Goal: Information Seeking & Learning: Compare options

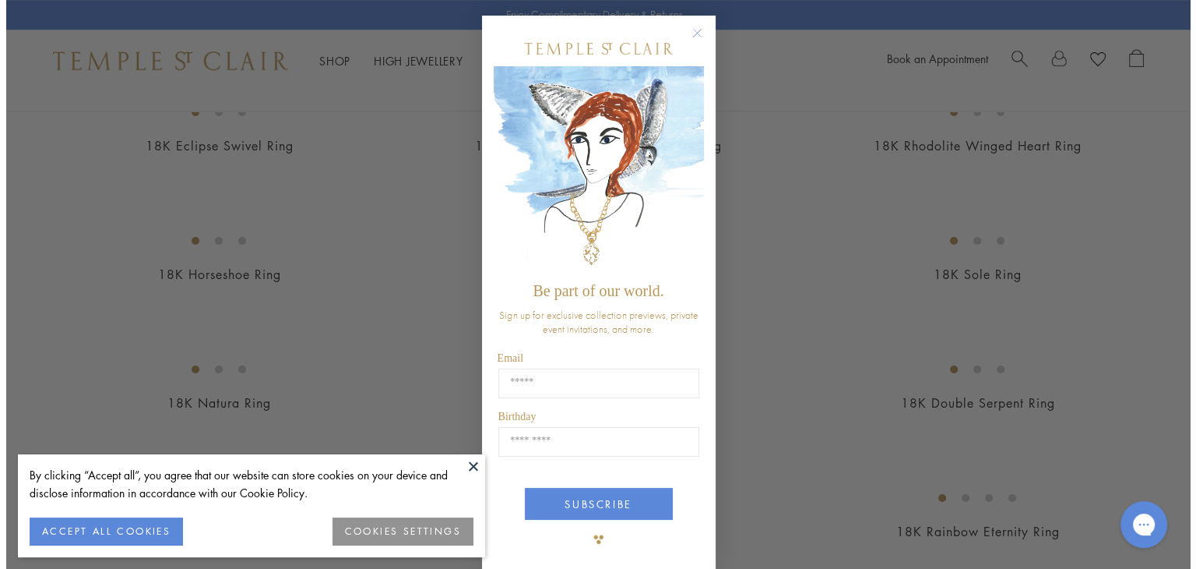
scroll to position [1098, 0]
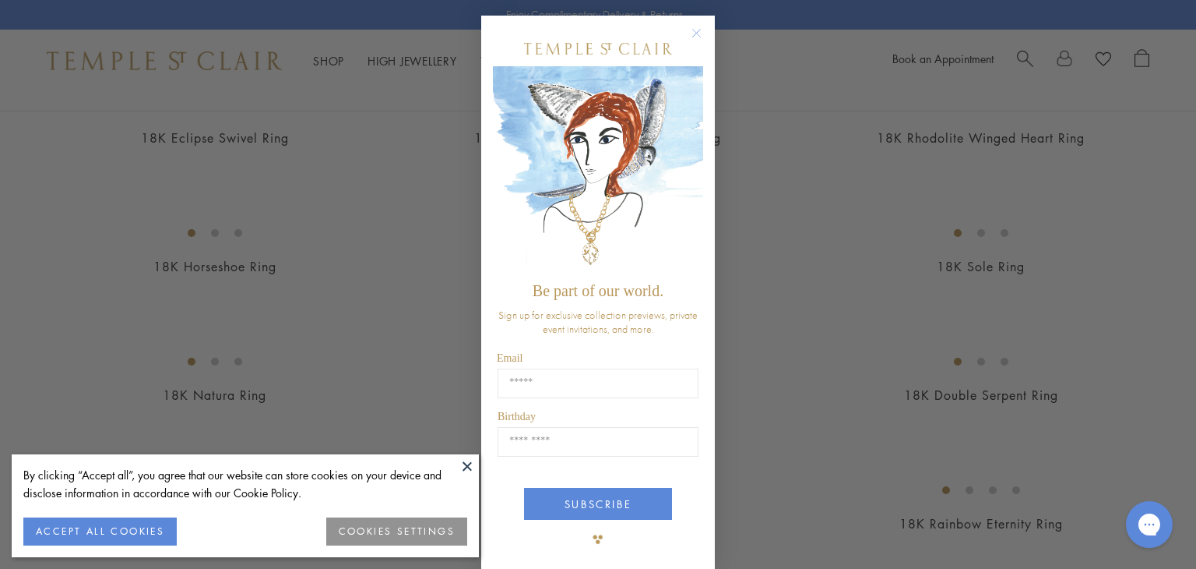
click at [699, 135] on form "Be part of our world. Sign up for exclusive collection previews, private event …" at bounding box center [598, 293] width 234 height 555
click at [692, 29] on circle "Close dialog" at bounding box center [697, 33] width 19 height 19
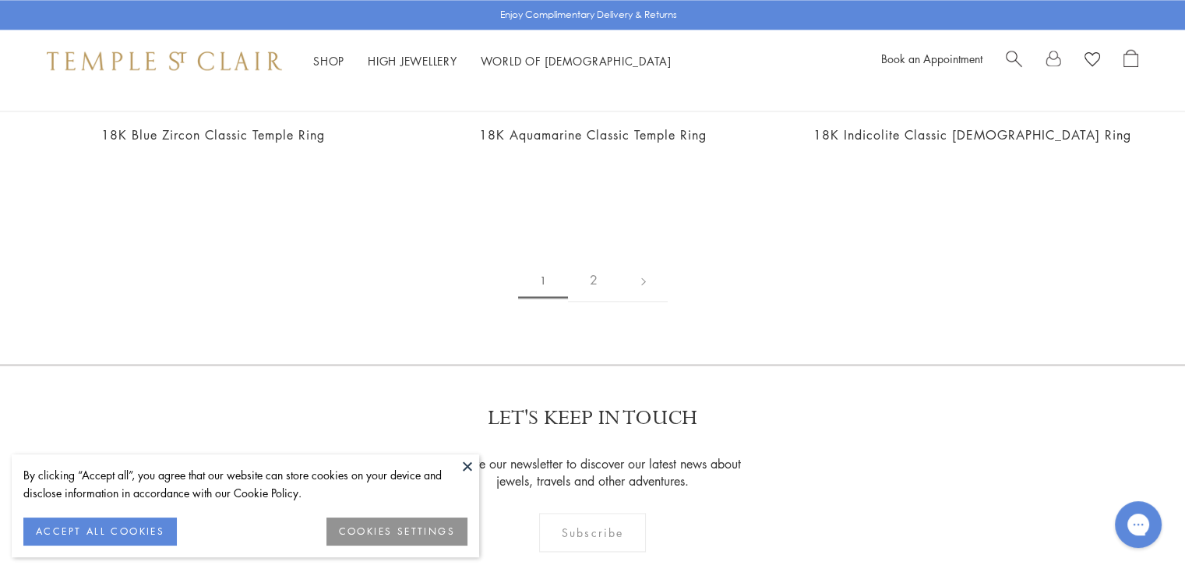
scroll to position [2259, 0]
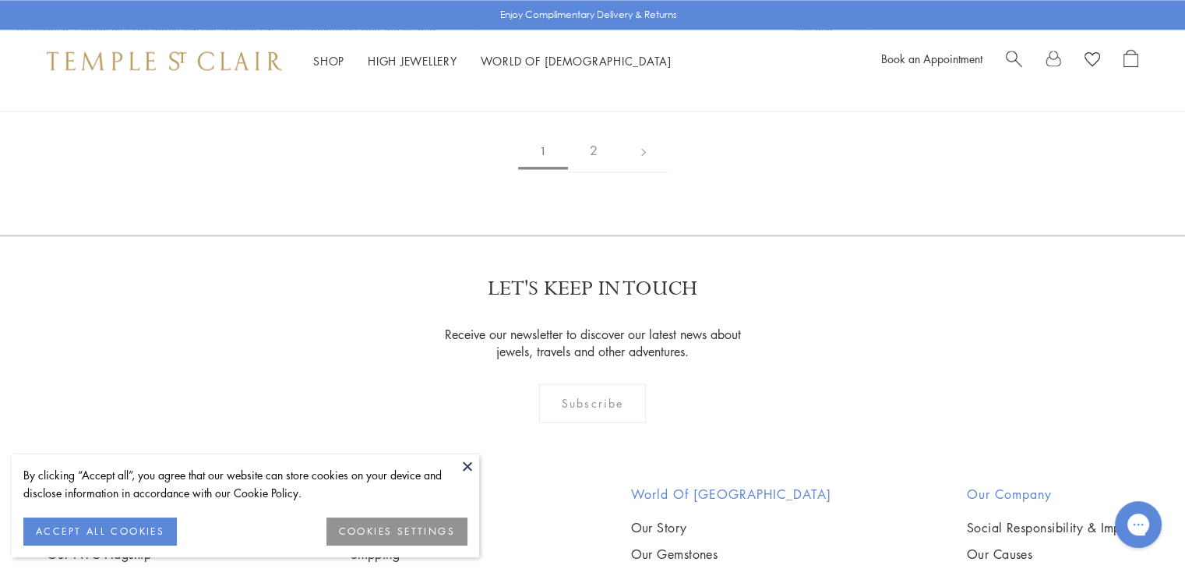
click at [463, 464] on button at bounding box center [467, 465] width 23 height 23
click at [461, 467] on button at bounding box center [467, 465] width 23 height 23
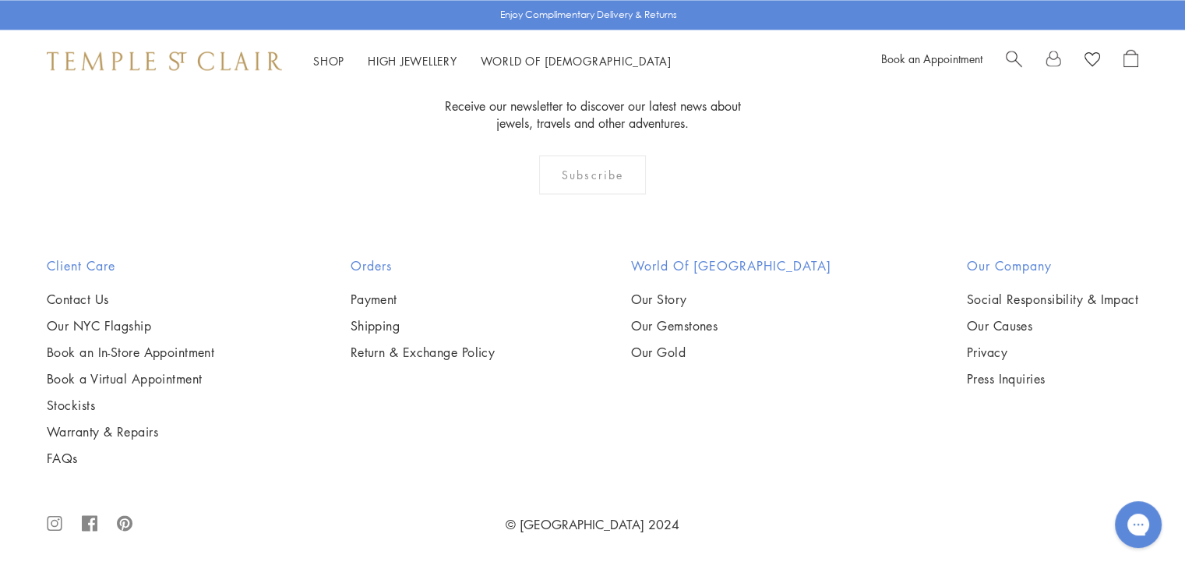
scroll to position [7153, 0]
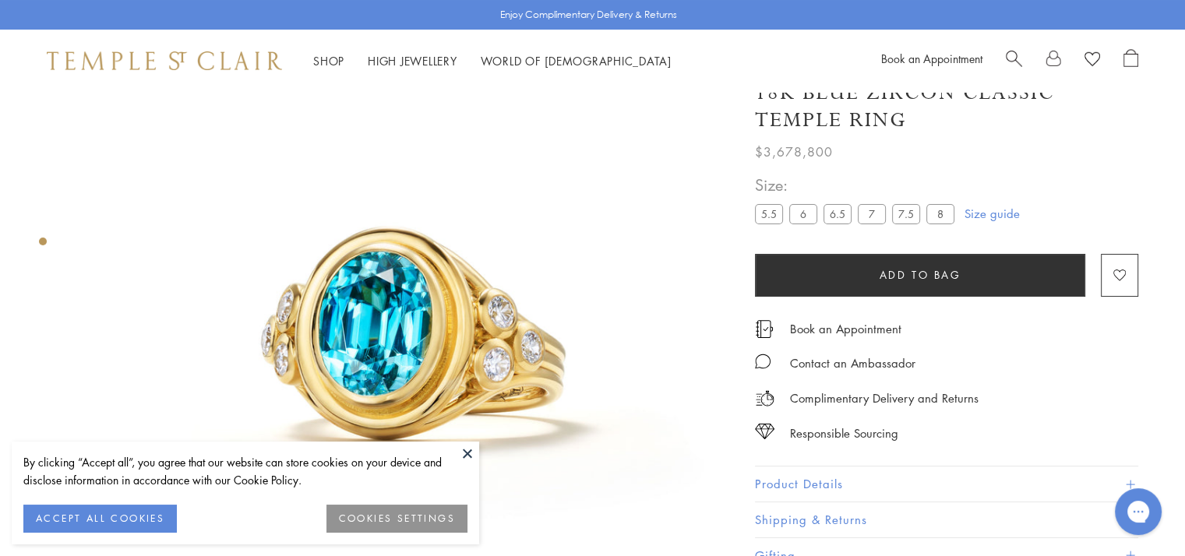
click at [466, 453] on button at bounding box center [467, 453] width 23 height 23
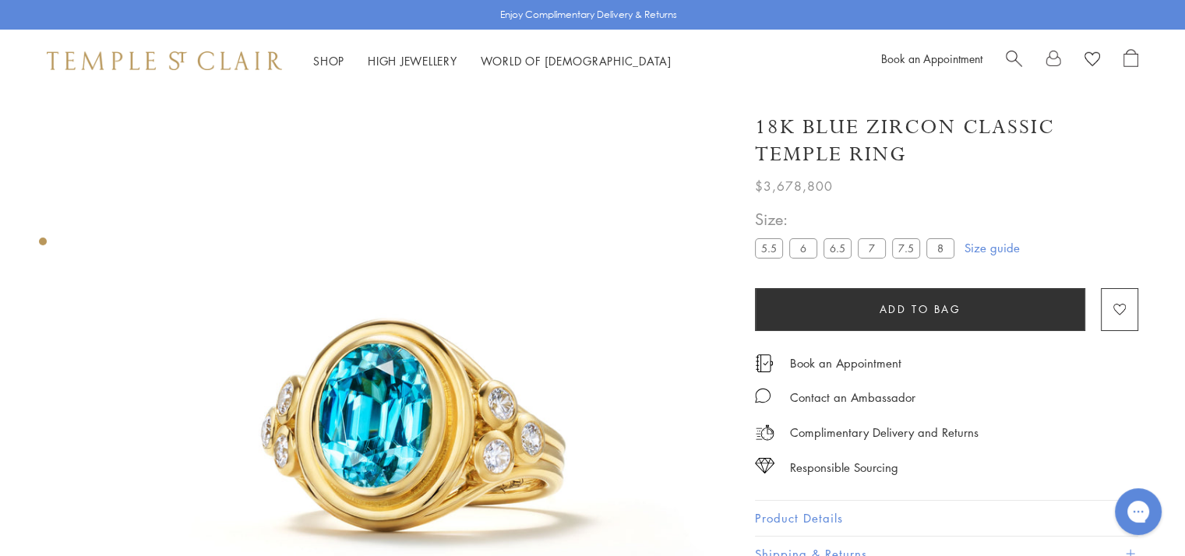
click at [783, 178] on span "$3,678,800" at bounding box center [794, 186] width 78 height 20
click at [869, 178] on div "$3,678,800" at bounding box center [946, 182] width 383 height 28
click at [767, 188] on span "$3,678,800" at bounding box center [794, 186] width 78 height 20
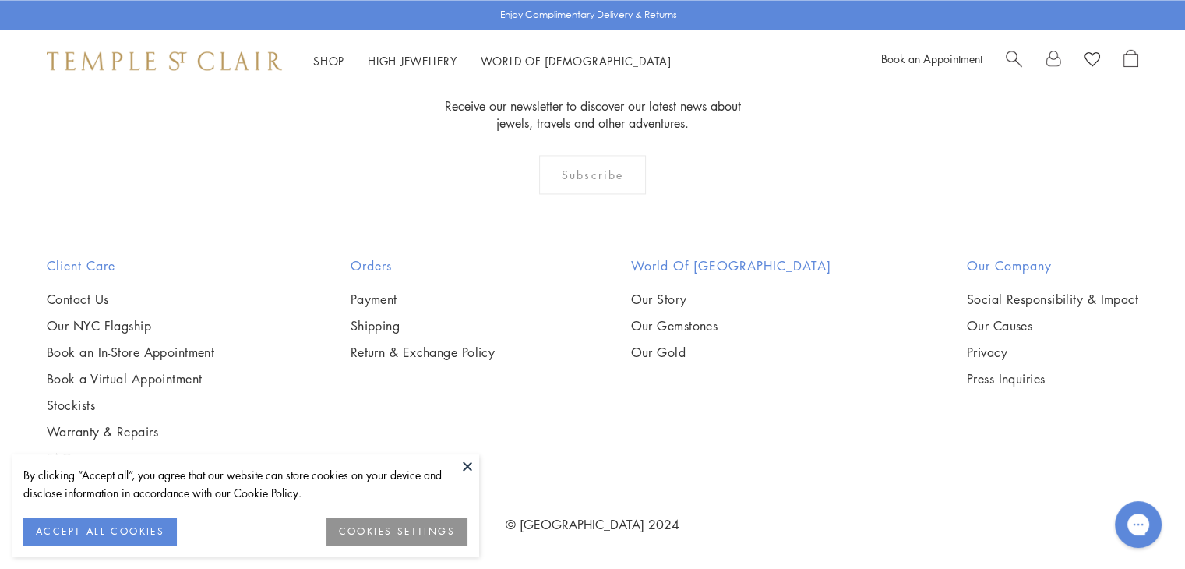
scroll to position [6908, 0]
click at [0, 0] on img at bounding box center [0, 0] width 0 height 0
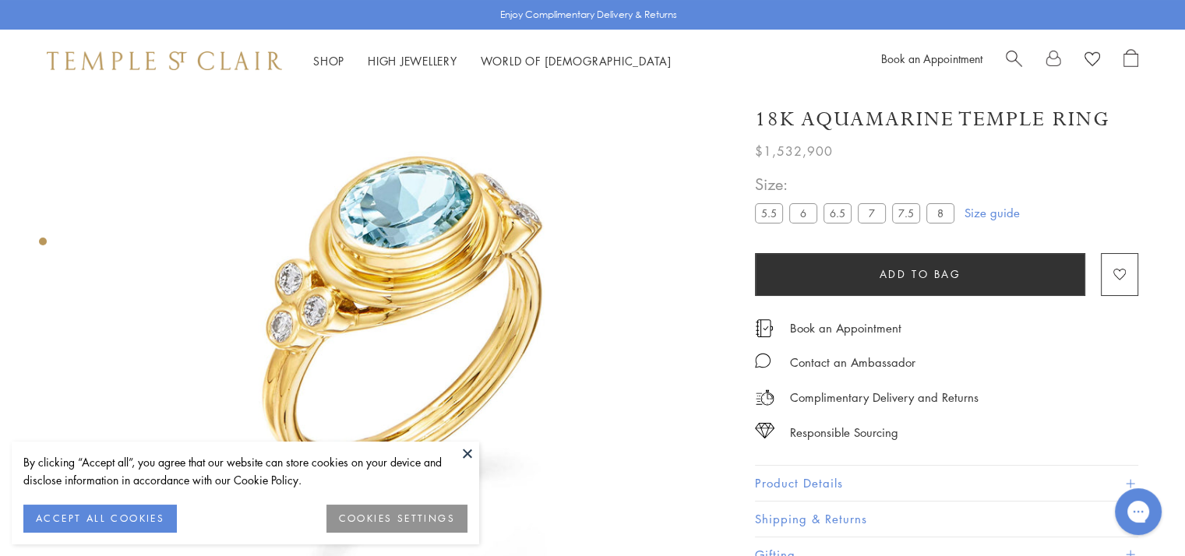
click at [762, 152] on span "$1,532,900" at bounding box center [794, 151] width 78 height 20
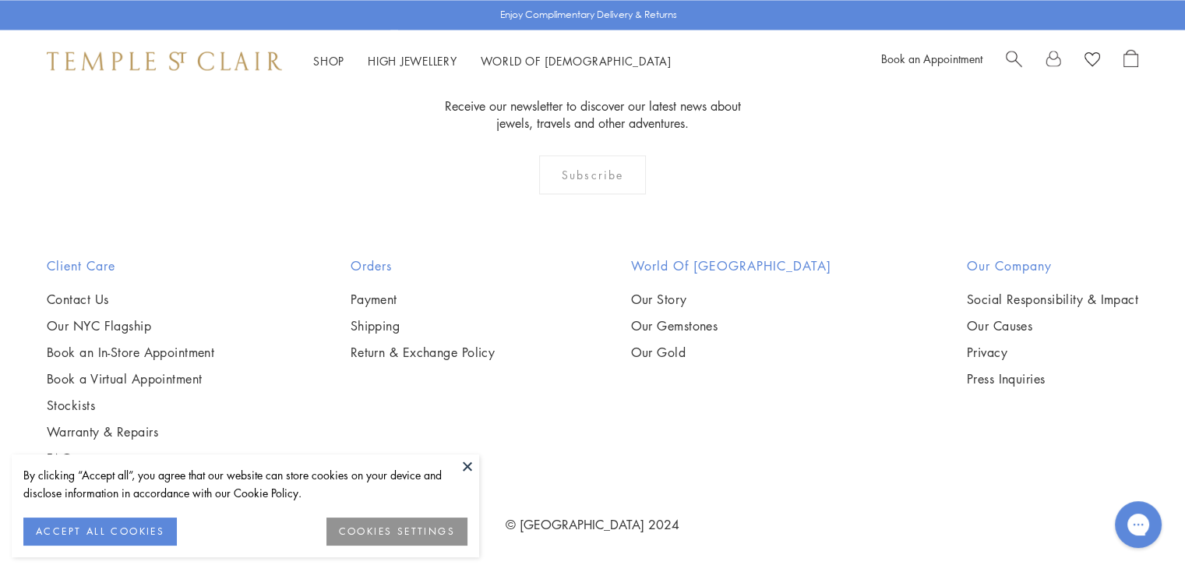
click at [0, 0] on img at bounding box center [0, 0] width 0 height 0
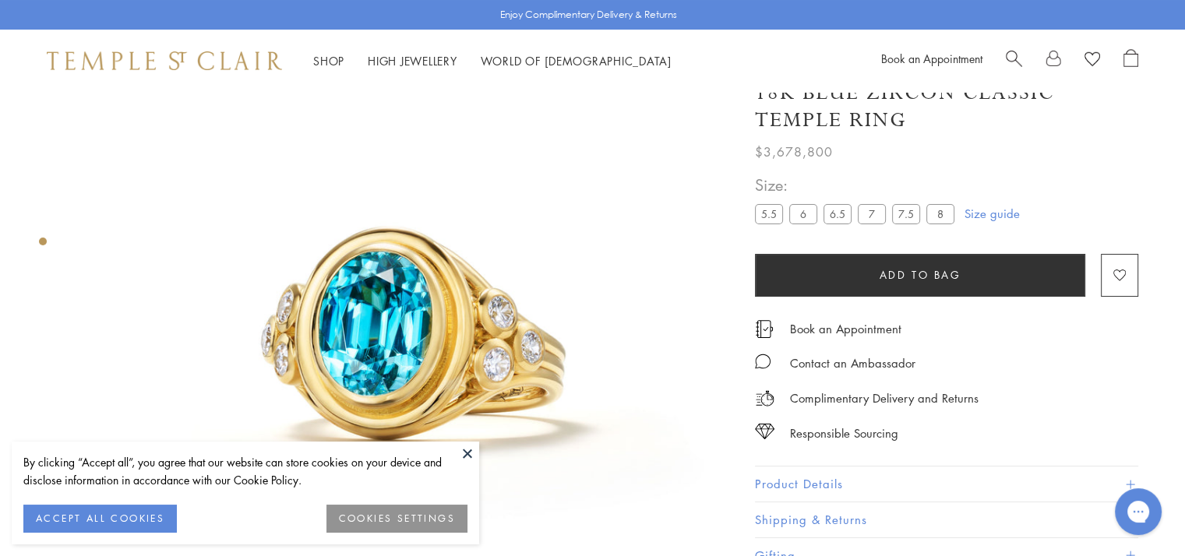
click at [464, 456] on button at bounding box center [467, 453] width 23 height 23
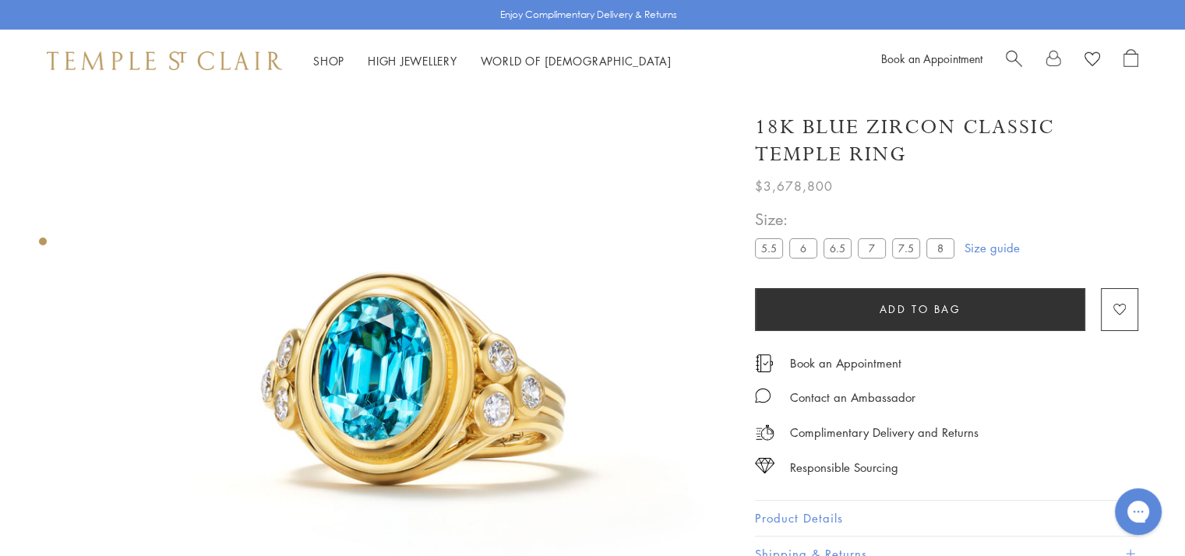
scroll to position [47, 0]
click at [383, 358] on img at bounding box center [405, 372] width 655 height 655
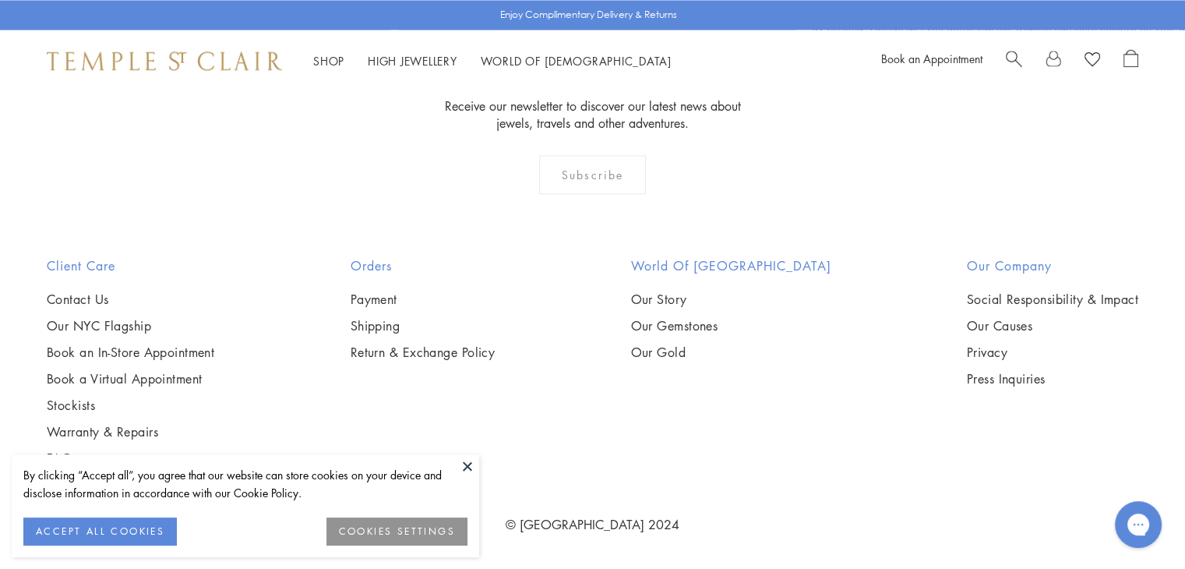
click at [465, 464] on button at bounding box center [467, 465] width 23 height 23
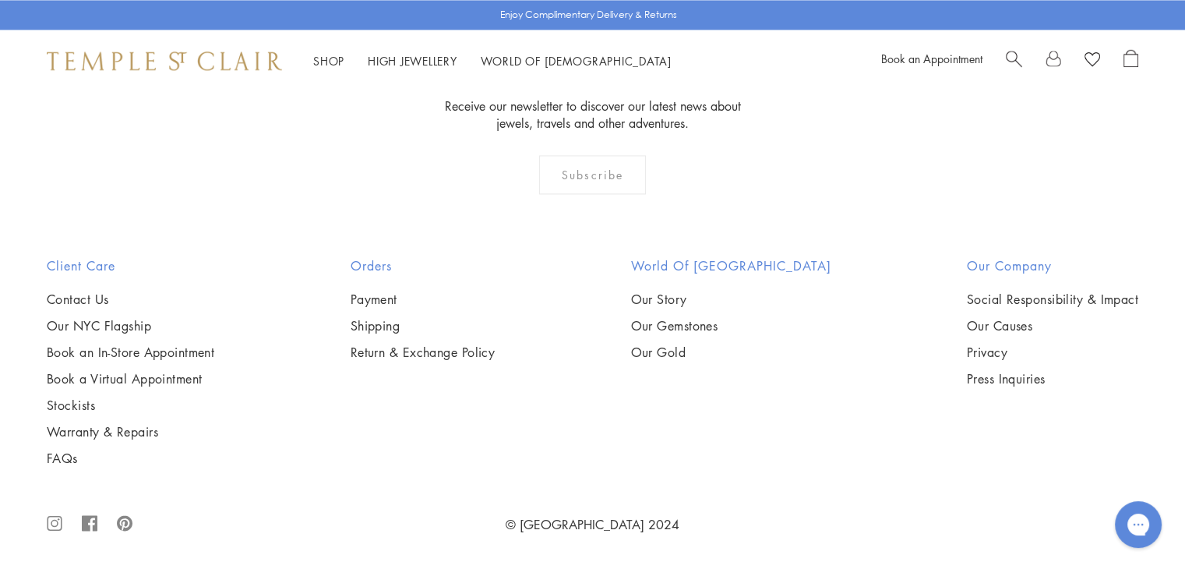
scroll to position [6885, 0]
click at [0, 0] on img at bounding box center [0, 0] width 0 height 0
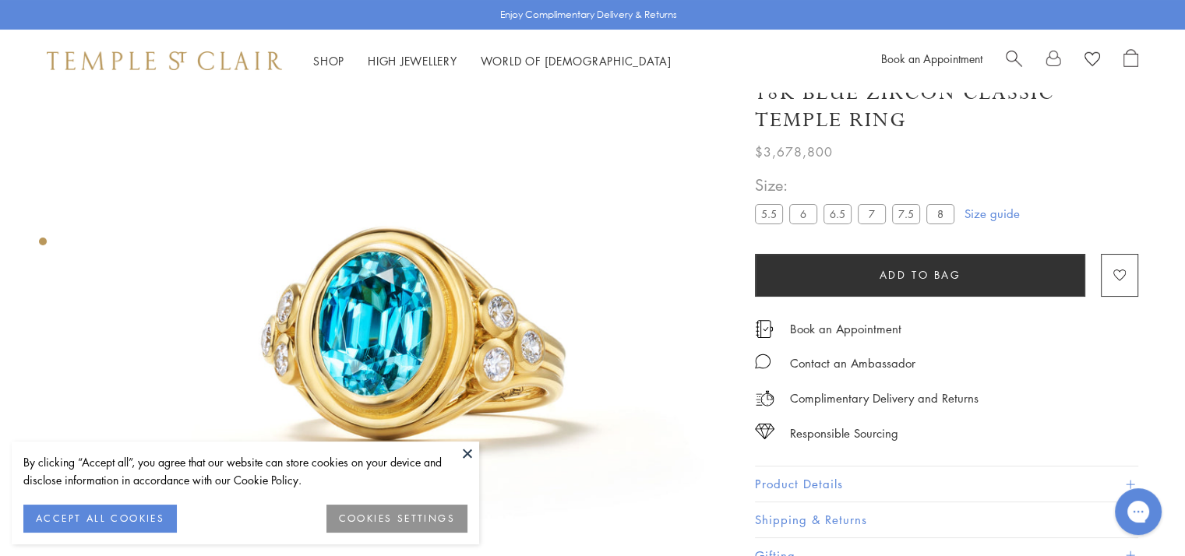
click at [464, 453] on button at bounding box center [467, 453] width 23 height 23
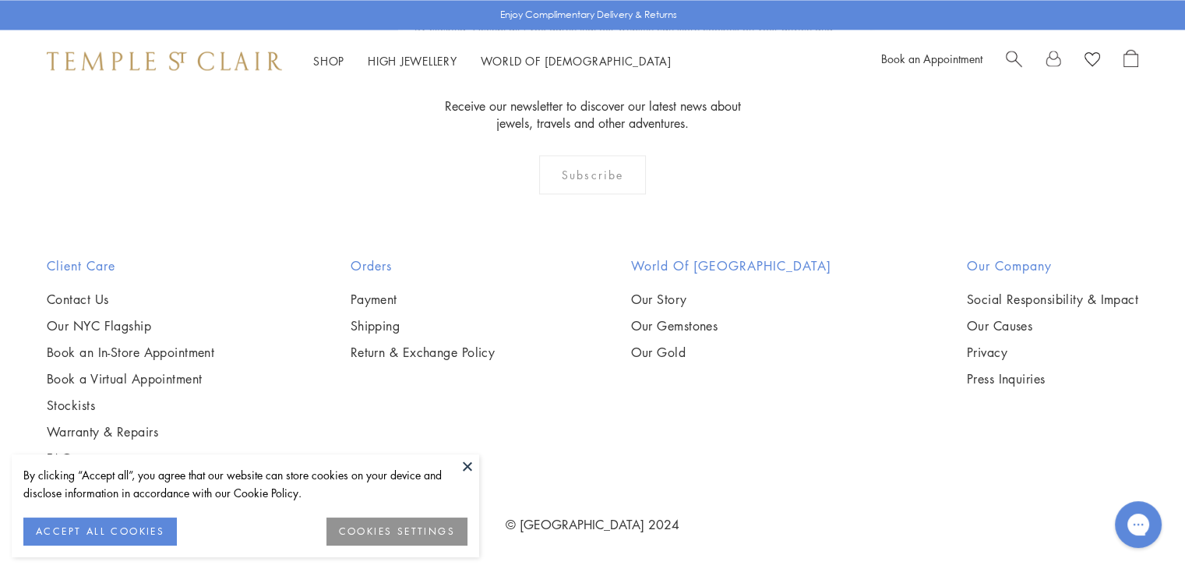
click at [1016, 58] on span "Search" at bounding box center [1014, 57] width 16 height 16
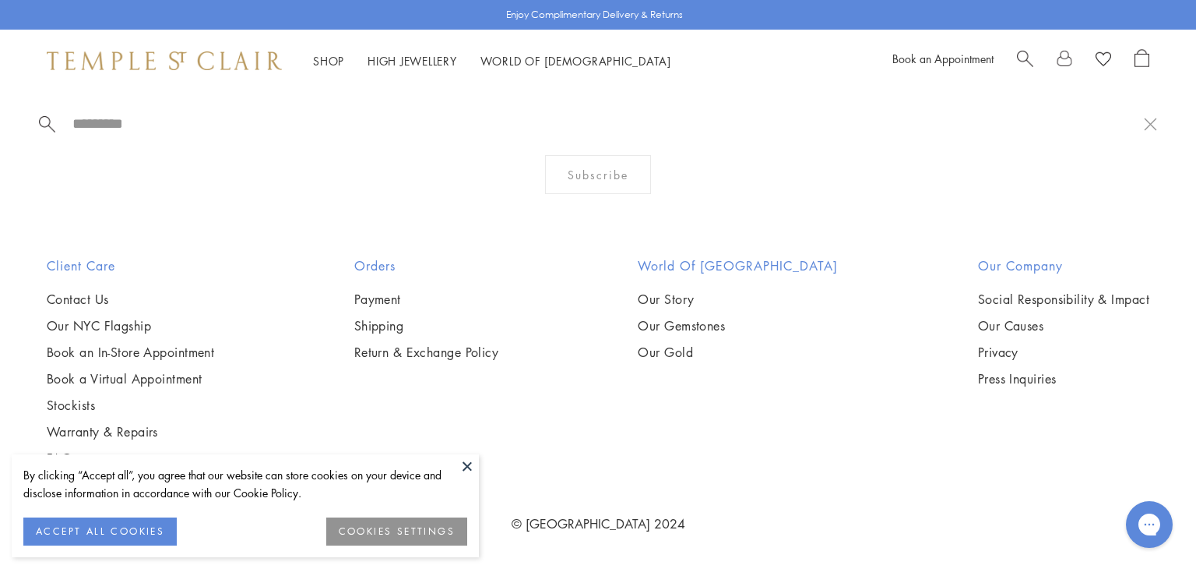
click at [1030, 58] on span "Search" at bounding box center [1025, 57] width 16 height 16
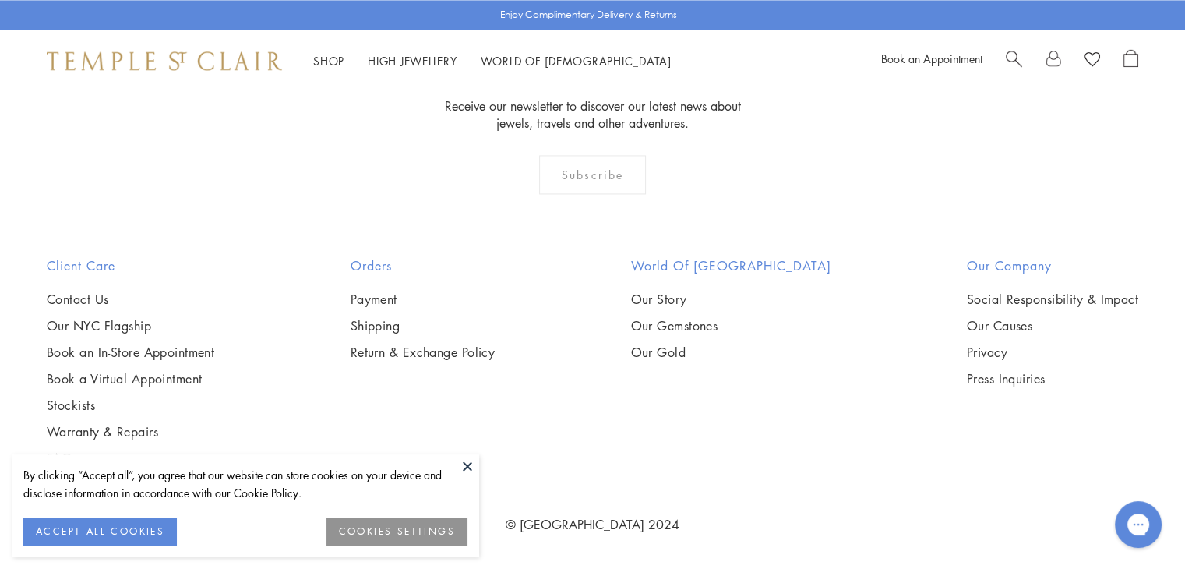
scroll to position [6572, 0]
click at [1012, 58] on span "Search" at bounding box center [1014, 57] width 16 height 16
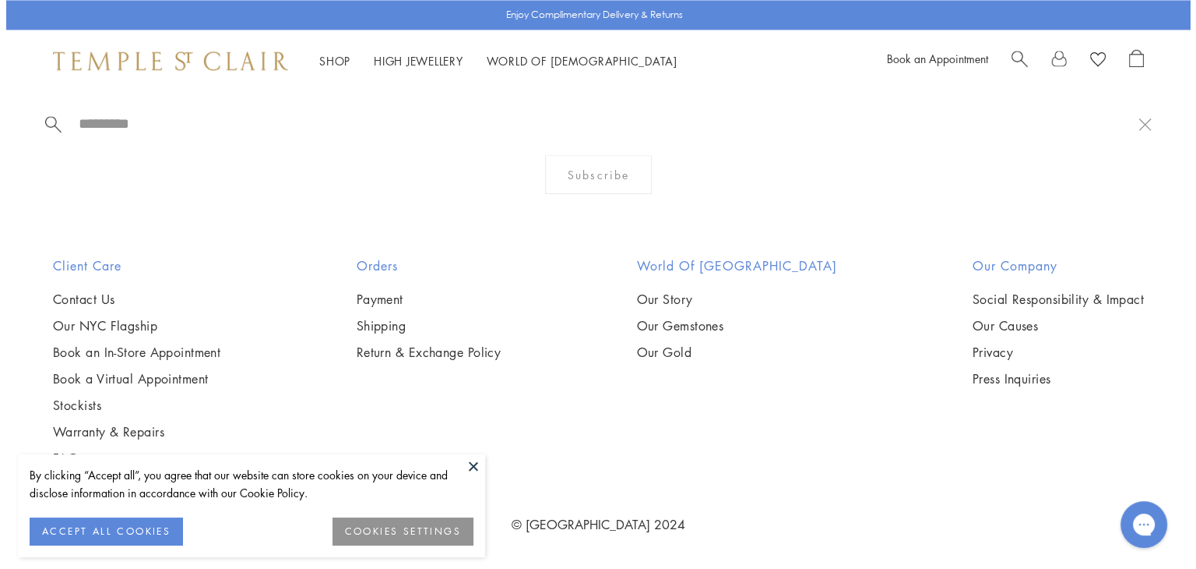
scroll to position [6627, 0]
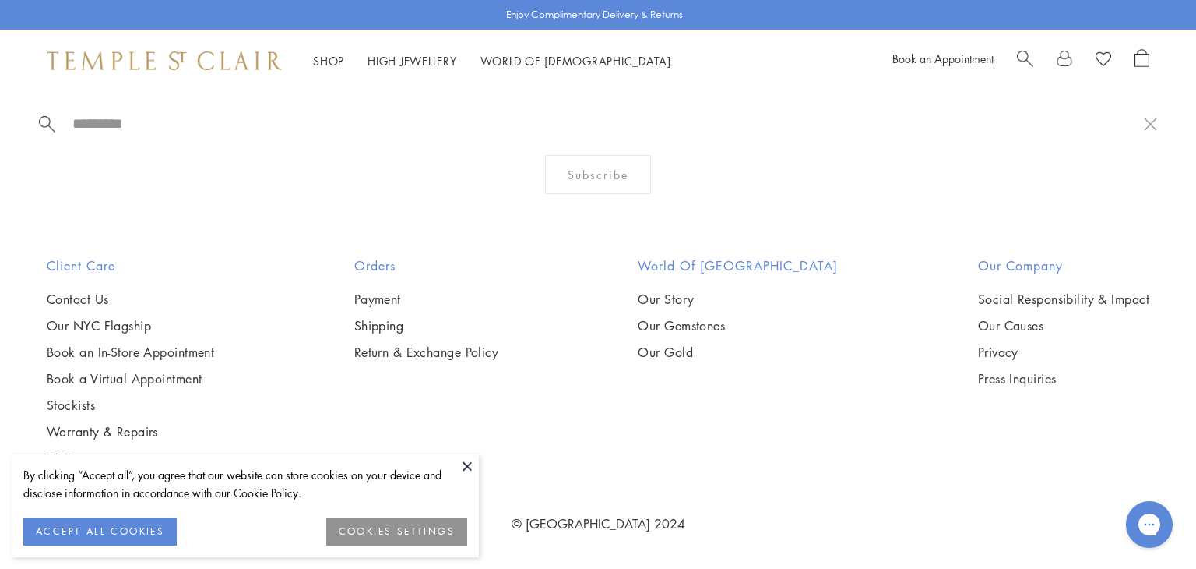
paste input "**********"
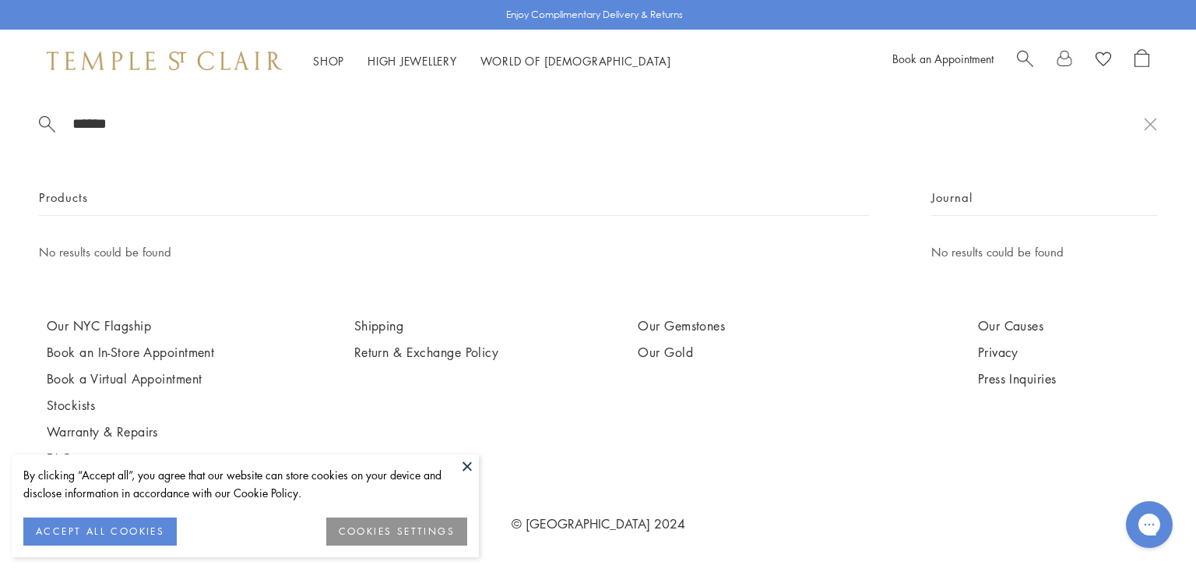
type input "******"
click at [467, 463] on button at bounding box center [467, 465] width 23 height 23
